Goal: Task Accomplishment & Management: Complete application form

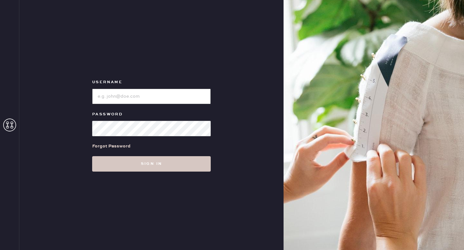
type input "reformationhenderson"
click at [118, 172] on div "Username Password Forgot Password Sign in" at bounding box center [151, 125] width 264 height 250
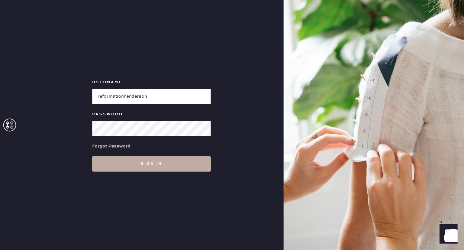
click at [139, 165] on button "Sign in" at bounding box center [151, 163] width 118 height 15
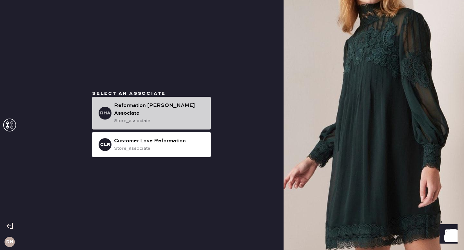
click at [127, 112] on div "Reformation [PERSON_NAME] Associate" at bounding box center [159, 109] width 91 height 15
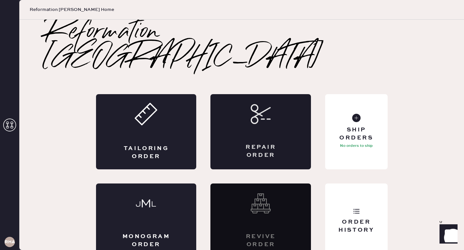
click at [267, 144] on div "Repair Order" at bounding box center [260, 152] width 49 height 16
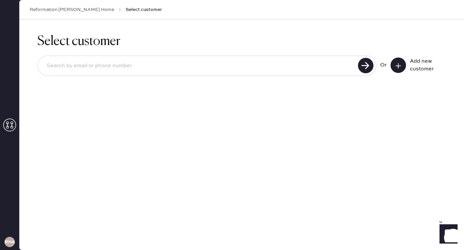
click at [399, 63] on icon at bounding box center [398, 66] width 6 height 6
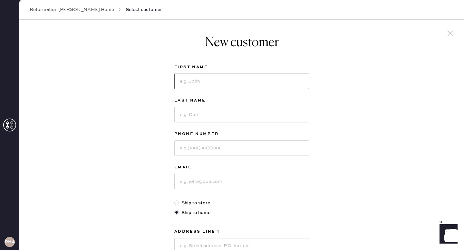
click at [232, 85] on input at bounding box center [241, 81] width 135 height 15
type input "[GEOGRAPHIC_DATA]"
type input "[PERSON_NAME]"
type input "8324549920"
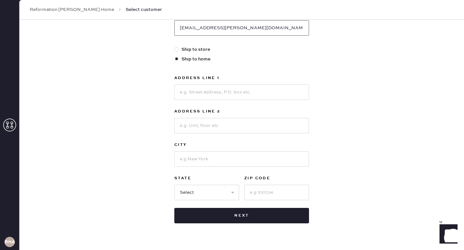
scroll to position [162, 0]
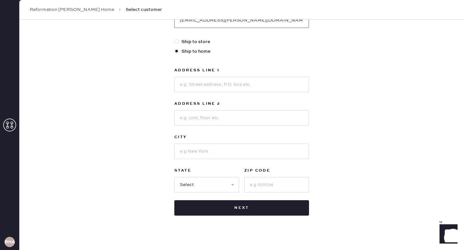
type input "[EMAIL_ADDRESS][PERSON_NAME][DOMAIN_NAME]"
click at [198, 89] on input at bounding box center [241, 84] width 135 height 15
type input "[STREET_ADDRESS][PERSON_NAME]"
type input "Apt 2"
type input "[GEOGRAPHIC_DATA]"
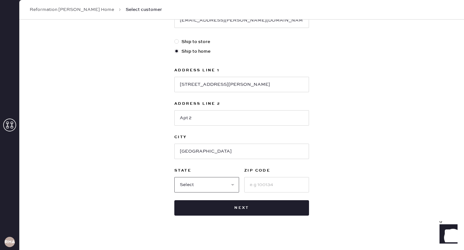
click at [218, 184] on select "Select AK AL AR AZ CA CO CT [GEOGRAPHIC_DATA] DE FL [GEOGRAPHIC_DATA] HI [GEOGR…" at bounding box center [206, 184] width 65 height 15
click at [174, 177] on select "Select AK AL AR AZ CA CO CT [GEOGRAPHIC_DATA] DE FL [GEOGRAPHIC_DATA] HI [GEOGR…" at bounding box center [206, 184] width 65 height 15
click at [210, 188] on select "Select AK AL AR AZ CA CO CT [GEOGRAPHIC_DATA] DE FL [GEOGRAPHIC_DATA] HI [GEOGR…" at bounding box center [206, 184] width 65 height 15
select select "[GEOGRAPHIC_DATA]"
click at [174, 177] on select "Select AK AL AR AZ CA CO CT [GEOGRAPHIC_DATA] DE FL [GEOGRAPHIC_DATA] HI [GEOGR…" at bounding box center [206, 184] width 65 height 15
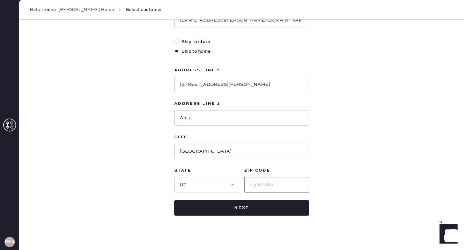
click at [251, 184] on input at bounding box center [276, 184] width 65 height 15
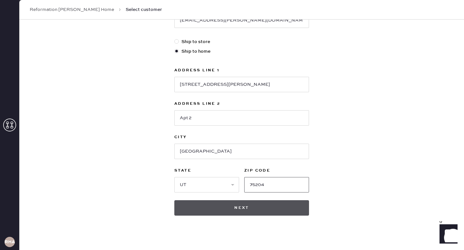
type input "75204"
click at [228, 209] on button "Next" at bounding box center [241, 208] width 135 height 15
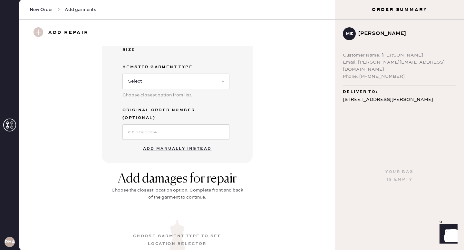
scroll to position [148, 0]
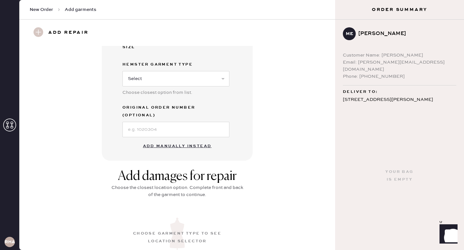
click at [183, 140] on button "Add manually instead" at bounding box center [177, 146] width 76 height 13
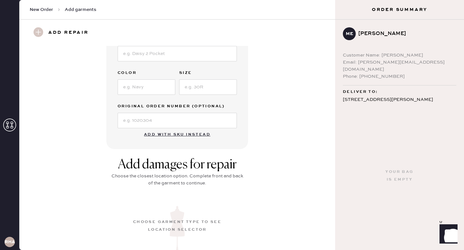
scroll to position [89, 0]
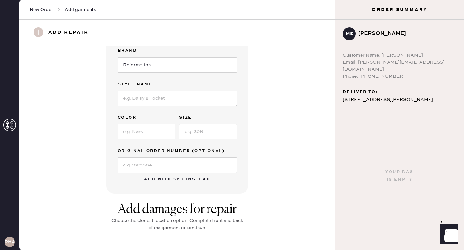
click at [152, 98] on input at bounding box center [177, 98] width 119 height 15
type input "Pernille"
click at [137, 133] on input at bounding box center [147, 131] width 58 height 15
type input "Pink"
click at [203, 135] on input at bounding box center [208, 131] width 58 height 15
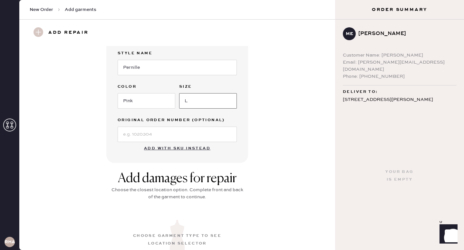
scroll to position [50, 0]
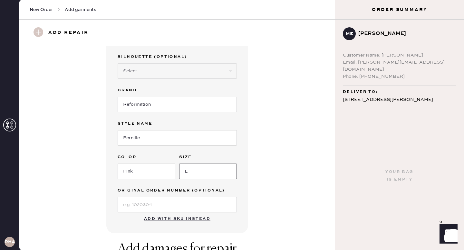
type input "L"
click at [51, 29] on h3 "Add repair" at bounding box center [68, 32] width 40 height 11
click at [38, 32] on use at bounding box center [38, 32] width 10 height 10
click at [54, 32] on h3 "Add repair" at bounding box center [68, 32] width 40 height 11
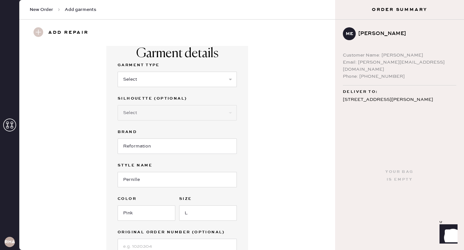
scroll to position [0, 0]
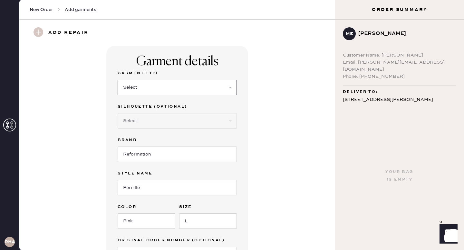
click at [196, 90] on select "Select Basic Skirt Jeans Leggings Pants Shorts Basic Sleeved Dress Basic Sleeve…" at bounding box center [177, 87] width 119 height 15
select select "6"
click at [118, 80] on select "Select Basic Skirt Jeans Leggings Pants Shorts Basic Sleeved Dress Basic Sleeve…" at bounding box center [177, 87] width 119 height 15
click at [196, 120] on select "Select Maxi Dress Midi Dress Mini Dress Other" at bounding box center [177, 120] width 119 height 15
select select "39"
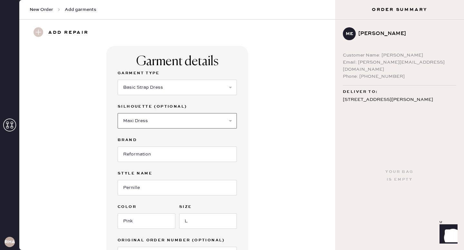
click at [118, 113] on select "Select Maxi Dress Midi Dress Mini Dress Other" at bounding box center [177, 120] width 119 height 15
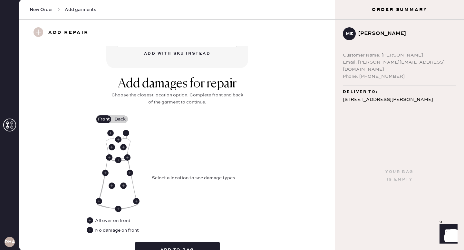
scroll to position [231, 0]
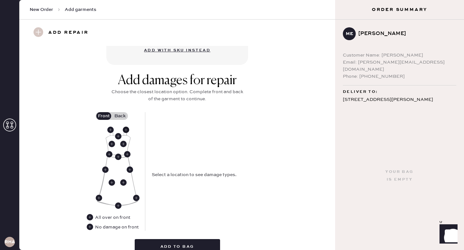
click at [127, 131] on use at bounding box center [126, 130] width 6 height 6
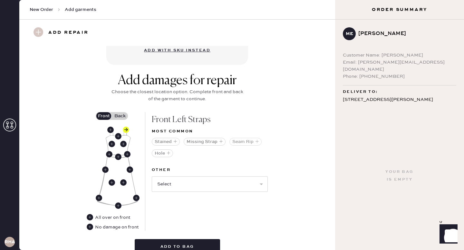
click at [247, 143] on button "Seam Rip" at bounding box center [245, 142] width 32 height 8
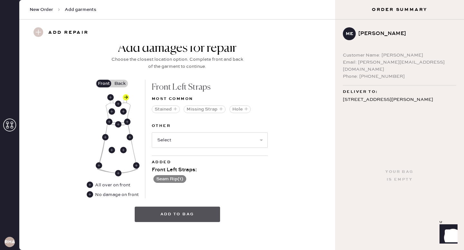
click at [204, 217] on button "Add to bag" at bounding box center [177, 214] width 85 height 15
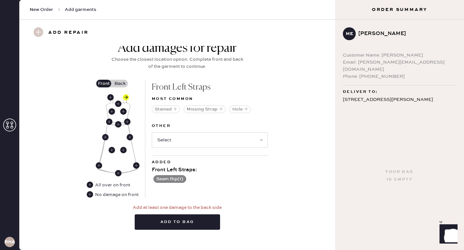
click at [121, 81] on label "Back" at bounding box center [120, 84] width 16 height 8
click at [120, 84] on input "Back" at bounding box center [120, 84] width 0 height 0
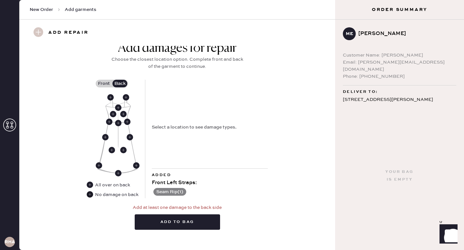
click at [91, 195] on use at bounding box center [90, 195] width 6 height 6
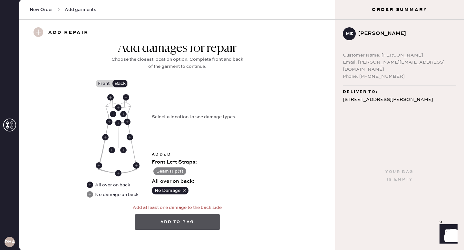
click at [172, 224] on button "Add to bag" at bounding box center [177, 222] width 85 height 15
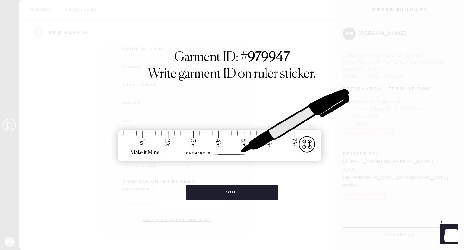
scroll to position [66, 0]
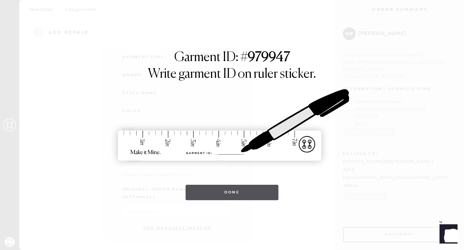
click at [242, 195] on button "Done" at bounding box center [231, 192] width 93 height 15
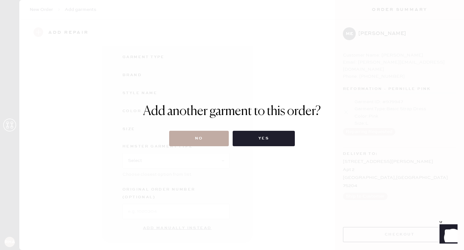
click at [201, 144] on button "No" at bounding box center [199, 138] width 60 height 15
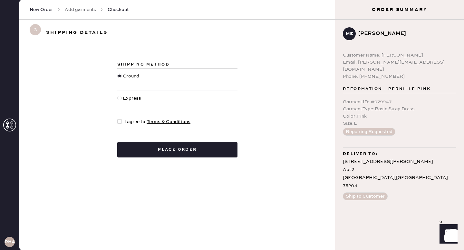
click at [120, 123] on div at bounding box center [119, 121] width 5 height 5
click at [118, 119] on input "I agree to Terms & Conditions" at bounding box center [117, 118] width 0 height 0
checkbox input "true"
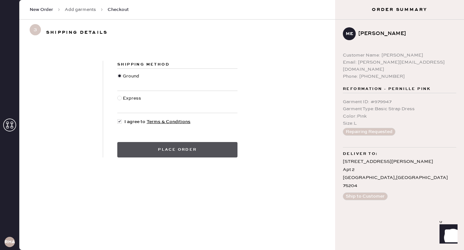
click at [211, 151] on button "Place order" at bounding box center [177, 149] width 120 height 15
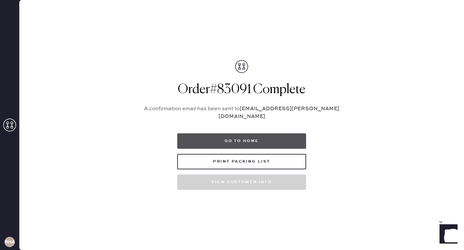
click at [256, 143] on button "Go to home" at bounding box center [241, 141] width 129 height 15
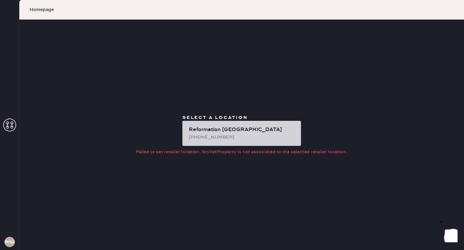
click at [244, 135] on div "[PHONE_NUMBER]" at bounding box center [242, 137] width 107 height 7
click at [212, 129] on div "Reformation [GEOGRAPHIC_DATA]" at bounding box center [242, 130] width 107 height 8
click at [200, 135] on div "[PHONE_NUMBER]" at bounding box center [242, 137] width 107 height 7
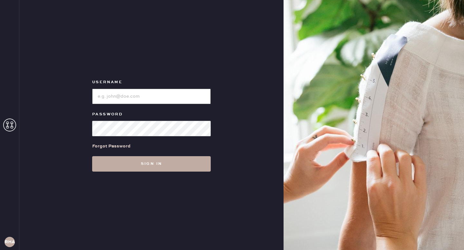
type input "reformationhenderson"
click at [126, 167] on button "Sign in" at bounding box center [151, 163] width 118 height 15
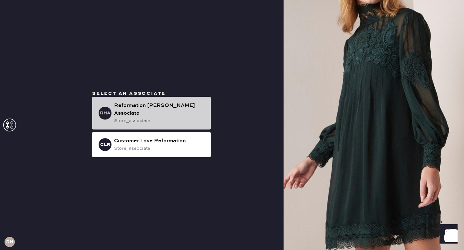
click at [148, 118] on div "store_associate" at bounding box center [159, 121] width 91 height 7
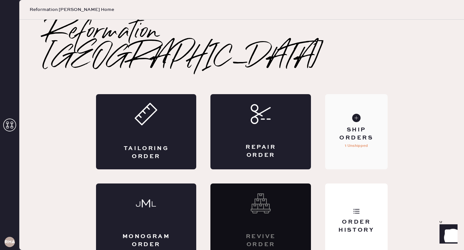
click at [363, 126] on div "Ship Orders" at bounding box center [356, 134] width 52 height 16
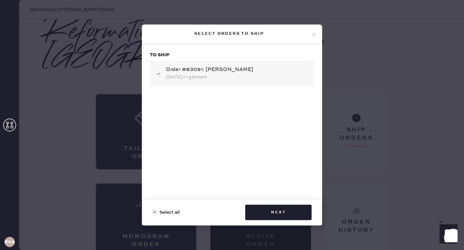
click at [268, 76] on div "09/28/2025 • 1 garment" at bounding box center [237, 77] width 143 height 7
checkbox input "false"
click at [159, 74] on div "Order #83091: Madison Eaker 09/28/2025 • 1 garment" at bounding box center [232, 73] width 164 height 25
checkbox input "true"
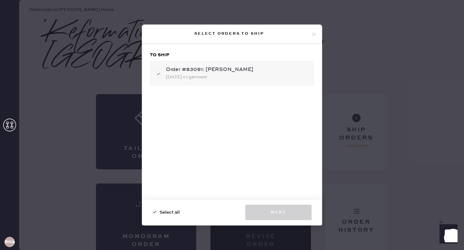
checkbox input "true"
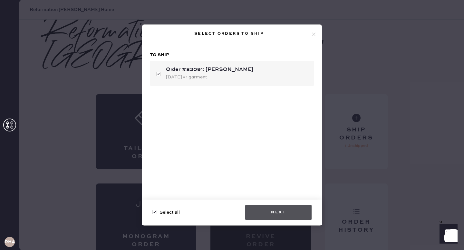
click at [287, 216] on button "Next" at bounding box center [278, 212] width 66 height 15
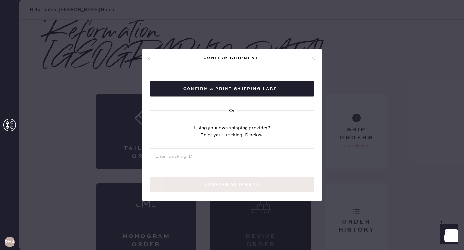
click at [312, 59] on use at bounding box center [314, 59] width 4 height 4
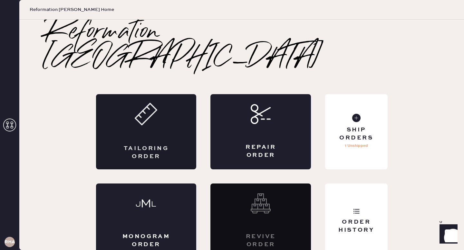
click at [161, 114] on div "Tailoring Order" at bounding box center [146, 131] width 100 height 75
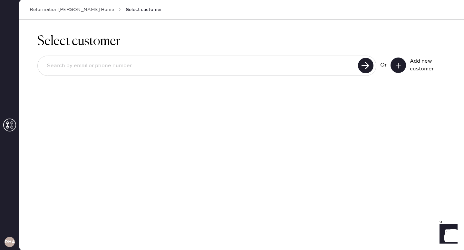
click at [306, 69] on input at bounding box center [199, 66] width 314 height 15
click at [194, 65] on input "madison eaker" at bounding box center [199, 66] width 314 height 15
type input "[EMAIL_ADDRESS][PERSON_NAME][DOMAIN_NAME]"
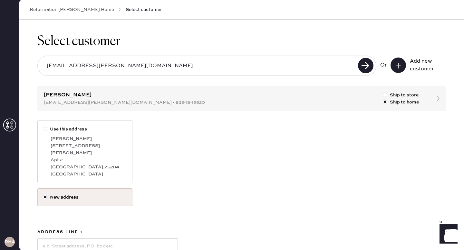
click at [47, 128] on div at bounding box center [45, 129] width 5 height 5
click at [43, 126] on input "Use this address" at bounding box center [43, 126] width 0 height 0
radio input "true"
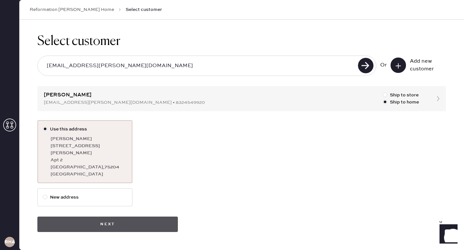
click at [148, 217] on button "Next" at bounding box center [107, 224] width 140 height 15
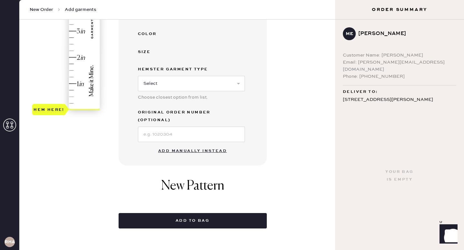
scroll to position [194, 0]
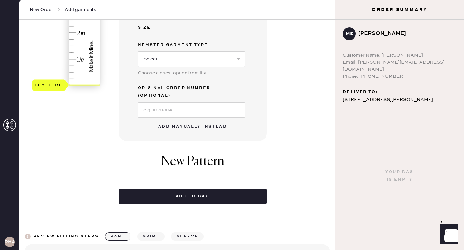
click at [185, 120] on button "Add manually instead" at bounding box center [192, 126] width 76 height 13
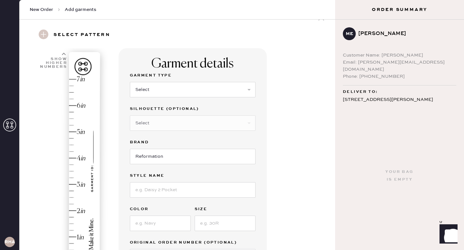
scroll to position [15, 0]
click at [223, 90] on select "Select Basic Skirt Jeans Leggings Pants Shorts Basic Sleeved Dress Basic Sleeve…" at bounding box center [193, 90] width 126 height 15
select select "6"
click at [130, 83] on select "Select Basic Skirt Jeans Leggings Pants Shorts Basic Sleeved Dress Basic Sleeve…" at bounding box center [193, 90] width 126 height 15
click at [203, 194] on input at bounding box center [193, 191] width 126 height 15
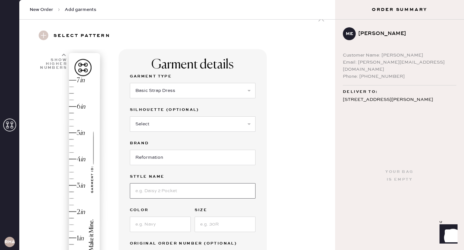
click at [190, 194] on input at bounding box center [193, 191] width 126 height 15
type input "Frankie"
click at [176, 225] on input at bounding box center [160, 224] width 61 height 15
type input "Porcelain"
click at [231, 223] on input at bounding box center [224, 224] width 61 height 15
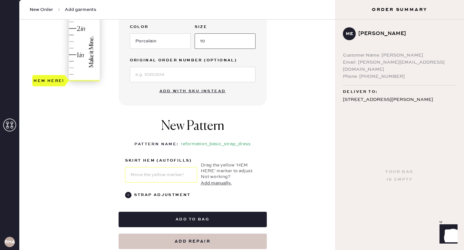
scroll to position [219, 0]
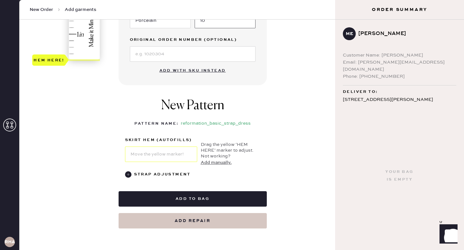
type input "10"
click at [129, 176] on use at bounding box center [128, 175] width 6 height 6
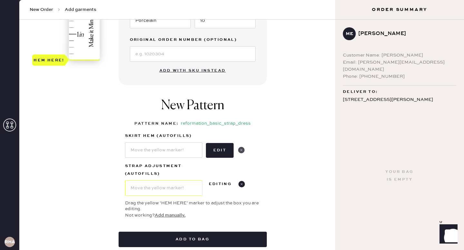
click at [241, 149] on use at bounding box center [241, 150] width 6 height 6
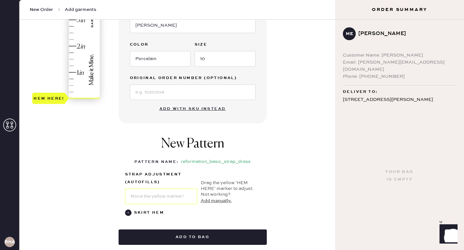
scroll to position [171, 0]
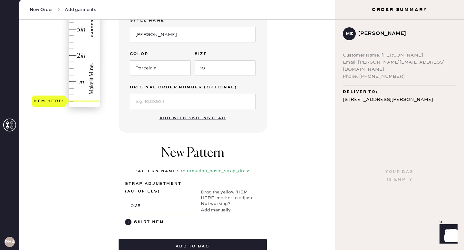
drag, startPoint x: 59, startPoint y: 108, endPoint x: 61, endPoint y: 101, distance: 7.5
click at [61, 101] on div "Hem here!" at bounding box center [48, 102] width 31 height 8
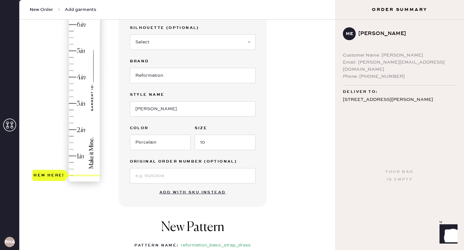
scroll to position [98, 0]
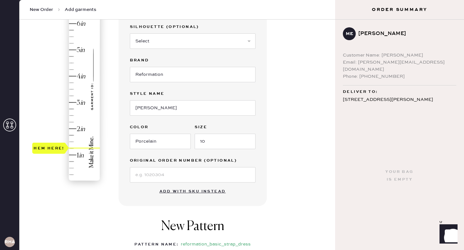
type input "1.5"
drag, startPoint x: 60, startPoint y: 175, endPoint x: 58, endPoint y: 143, distance: 32.6
click at [58, 143] on div "Hem here!" at bounding box center [48, 142] width 31 height 8
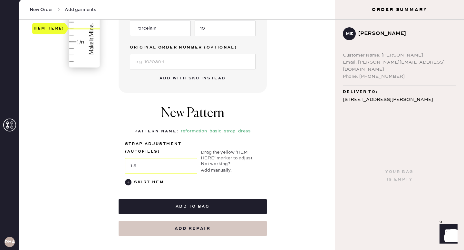
scroll to position [212, 0]
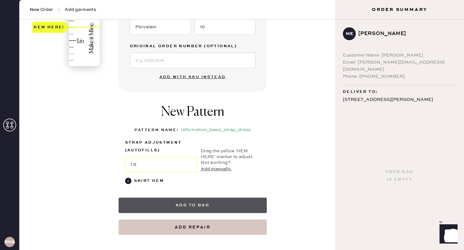
click at [184, 206] on button "Add to bag" at bounding box center [192, 205] width 148 height 15
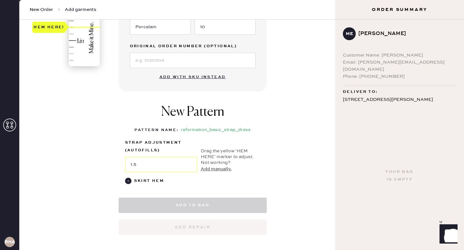
select select "6"
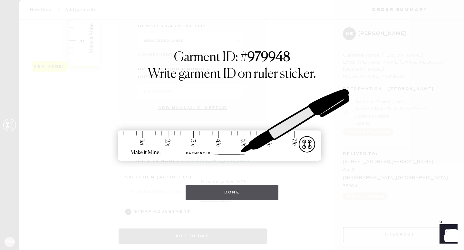
click at [199, 191] on button "Done" at bounding box center [231, 192] width 93 height 15
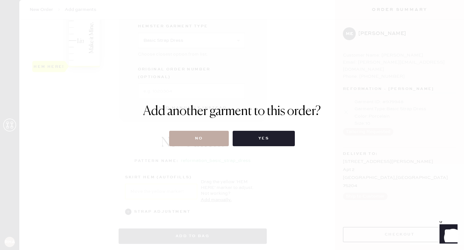
click at [200, 139] on button "No" at bounding box center [199, 138] width 60 height 15
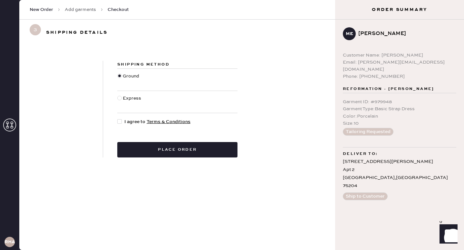
click at [121, 122] on div at bounding box center [119, 121] width 5 height 5
click at [118, 119] on input "I agree to Terms & Conditions" at bounding box center [117, 118] width 0 height 0
checkbox input "true"
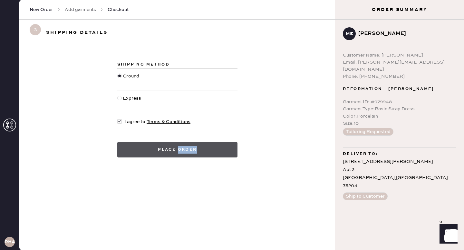
click at [165, 151] on button "Place order" at bounding box center [177, 149] width 120 height 15
